Goal: Use online tool/utility: Utilize a website feature to perform a specific function

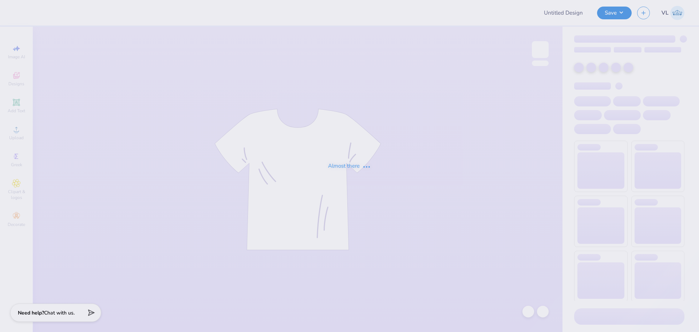
type input "License Plate Inspired Tee"
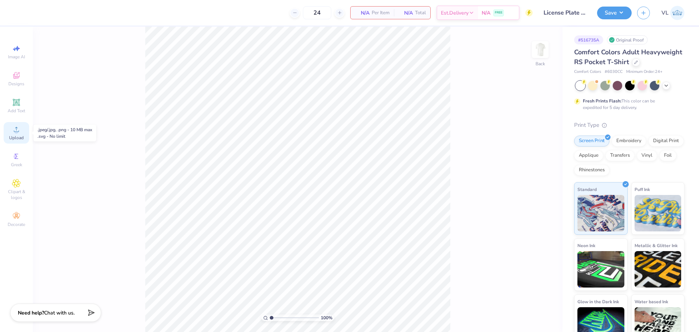
click at [12, 127] on icon at bounding box center [16, 129] width 9 height 9
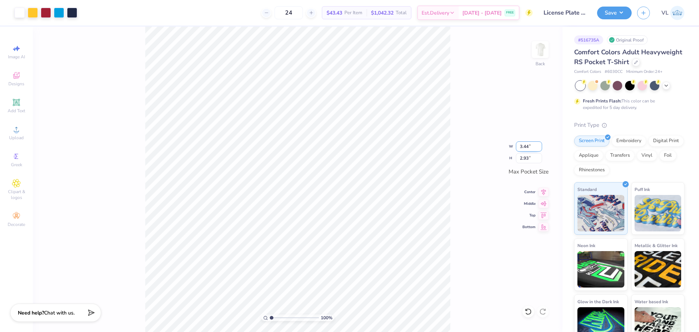
click at [532, 147] on input "3.44" at bounding box center [529, 146] width 26 height 10
type input "3.50"
type input "2.98"
click at [540, 54] on img at bounding box center [540, 49] width 29 height 29
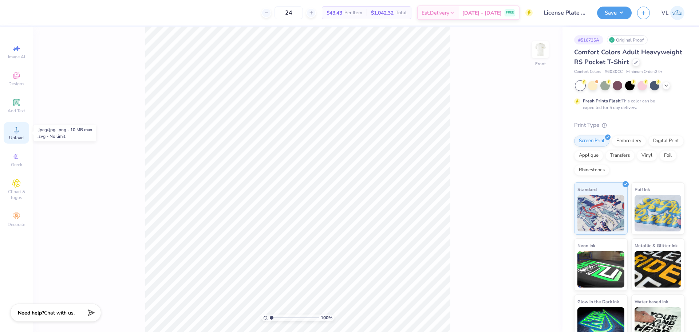
click at [15, 139] on span "Upload" at bounding box center [16, 138] width 15 height 6
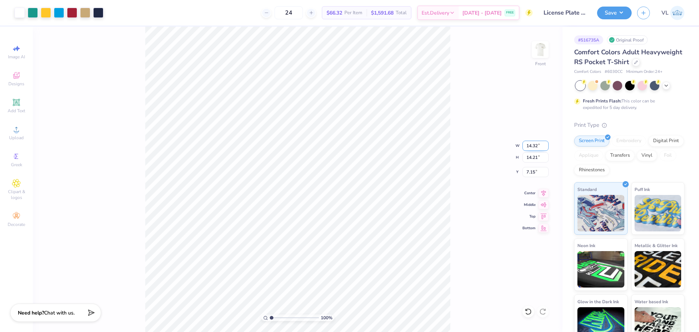
click at [535, 143] on input "14.32" at bounding box center [536, 146] width 26 height 10
type input "12.50"
type input "12.40"
type input "3.00"
click at [536, 148] on input "12.50" at bounding box center [536, 146] width 26 height 10
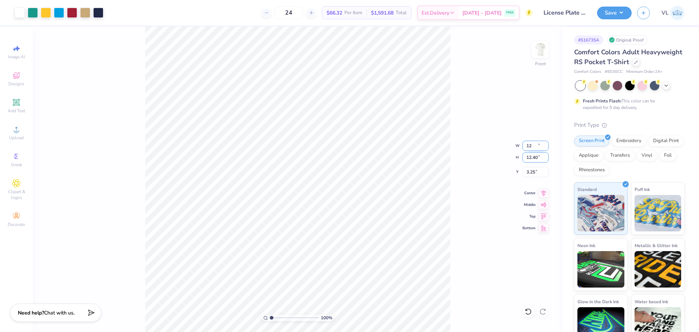
type input "12.00"
type input "11.91"
type input "3.25"
click at [634, 8] on div "Save VL" at bounding box center [648, 13] width 102 height 26
click at [621, 10] on button "Save" at bounding box center [614, 11] width 35 height 13
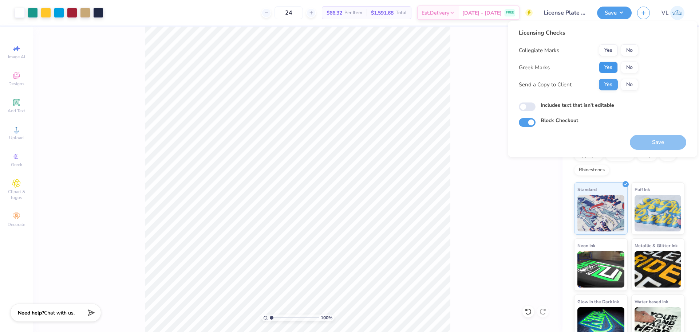
click at [604, 64] on button "Yes" at bounding box center [608, 68] width 19 height 12
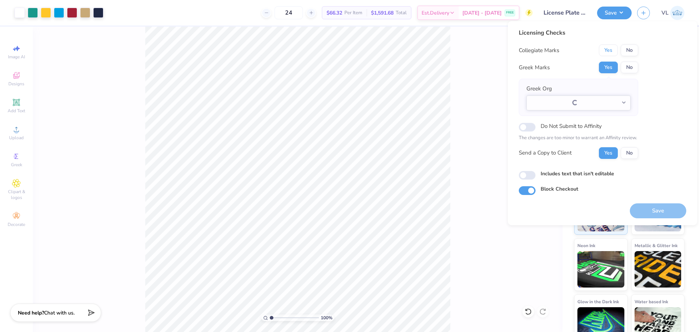
click at [609, 48] on button "Yes" at bounding box center [608, 50] width 19 height 12
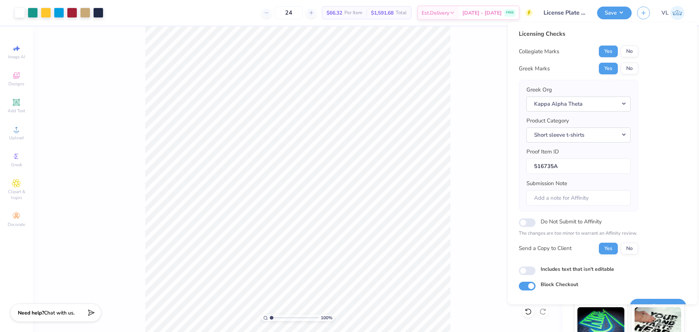
scroll to position [16, 0]
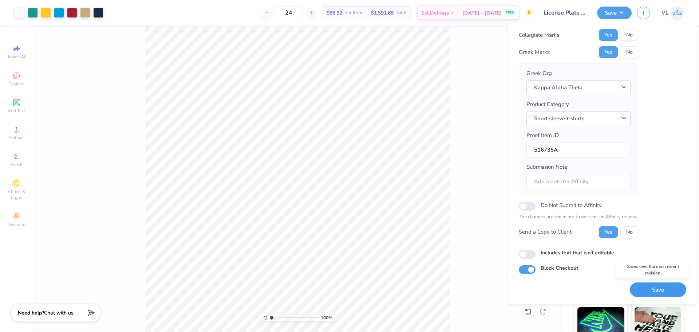
click at [656, 291] on button "Save" at bounding box center [658, 289] width 56 height 15
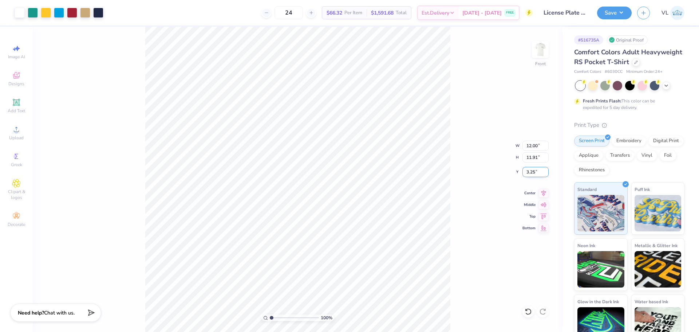
click at [534, 172] on input "3.25" at bounding box center [536, 172] width 26 height 10
type input "3.00"
click at [606, 14] on button "Save" at bounding box center [614, 11] width 35 height 13
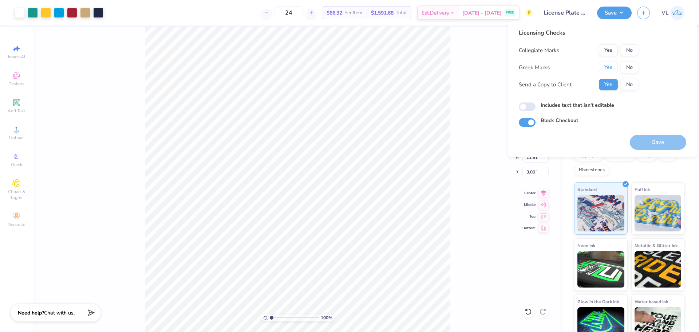
drag, startPoint x: 607, startPoint y: 69, endPoint x: 607, endPoint y: 57, distance: 12.0
click at [607, 69] on button "Yes" at bounding box center [608, 68] width 19 height 12
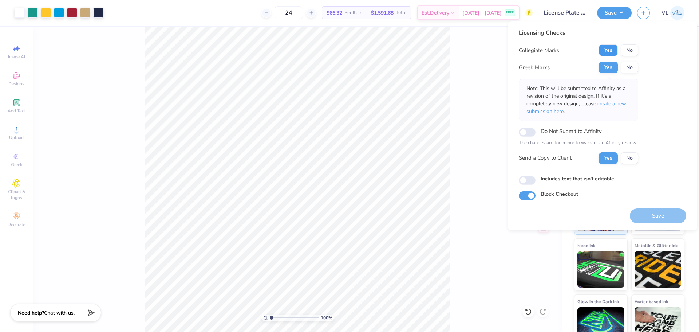
click at [607, 52] on button "Yes" at bounding box center [608, 50] width 19 height 12
click at [650, 212] on button "Save" at bounding box center [658, 215] width 56 height 15
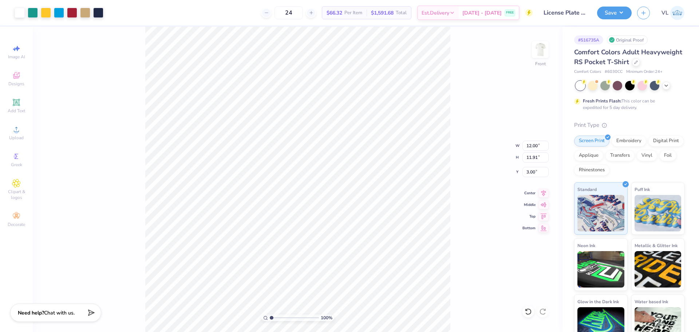
click at [494, 95] on div "100 % Front W 12.00 12.00 " H 11.91 11.91 " Y 3.00 3.00 " Center Middle Top Bot…" at bounding box center [298, 179] width 530 height 305
